Goal: Navigation & Orientation: Go to known website

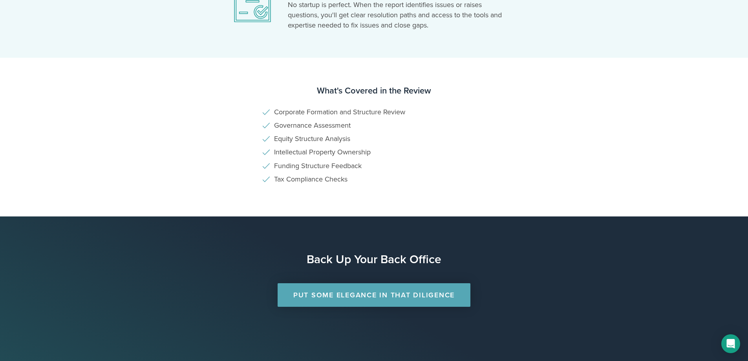
scroll to position [471, 0]
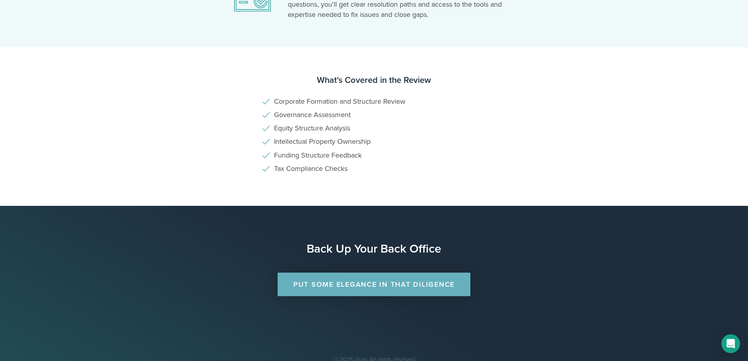
click at [395, 280] on link "Put Some Elegance in that Diligence" at bounding box center [374, 285] width 193 height 24
